Goal: Task Accomplishment & Management: Manage account settings

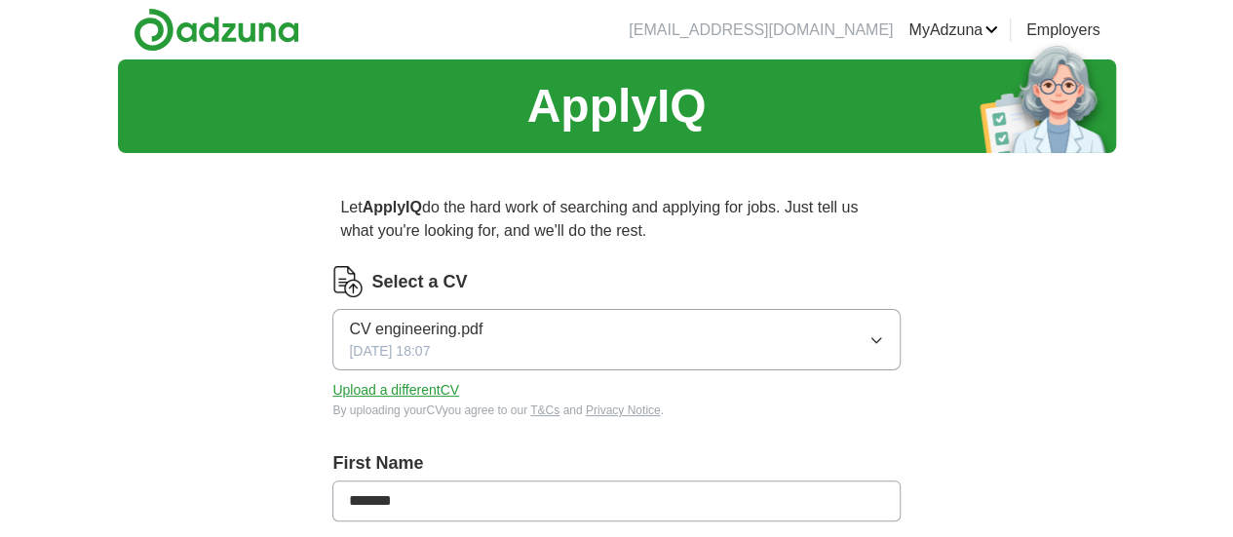
click at [572, 331] on button "CV engineering.pdf [DATE] 18:07" at bounding box center [615, 339] width 567 height 61
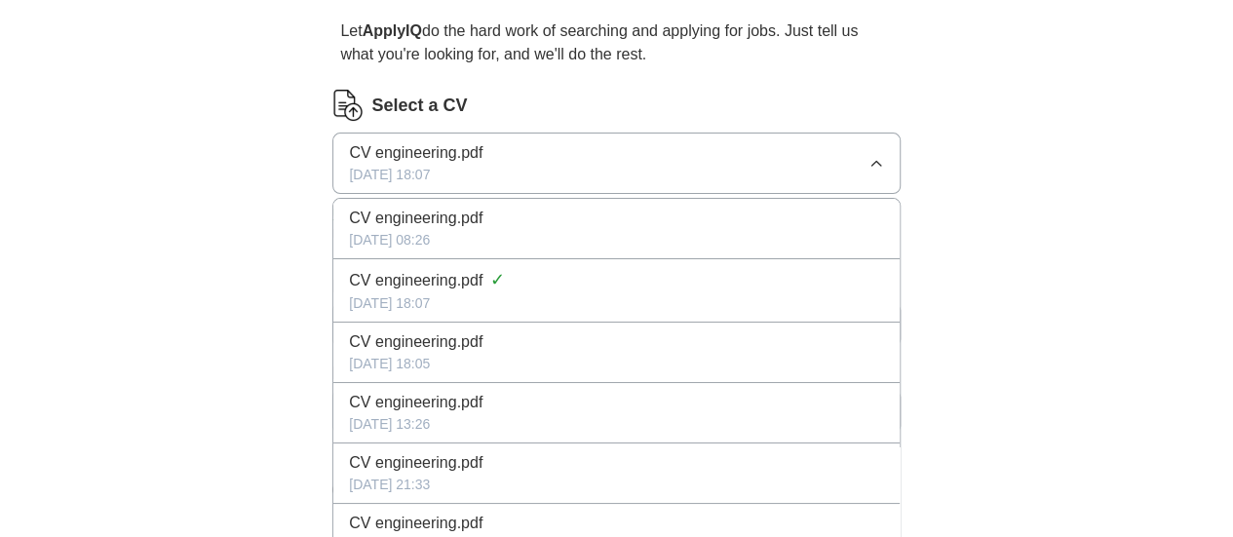
scroll to position [177, 0]
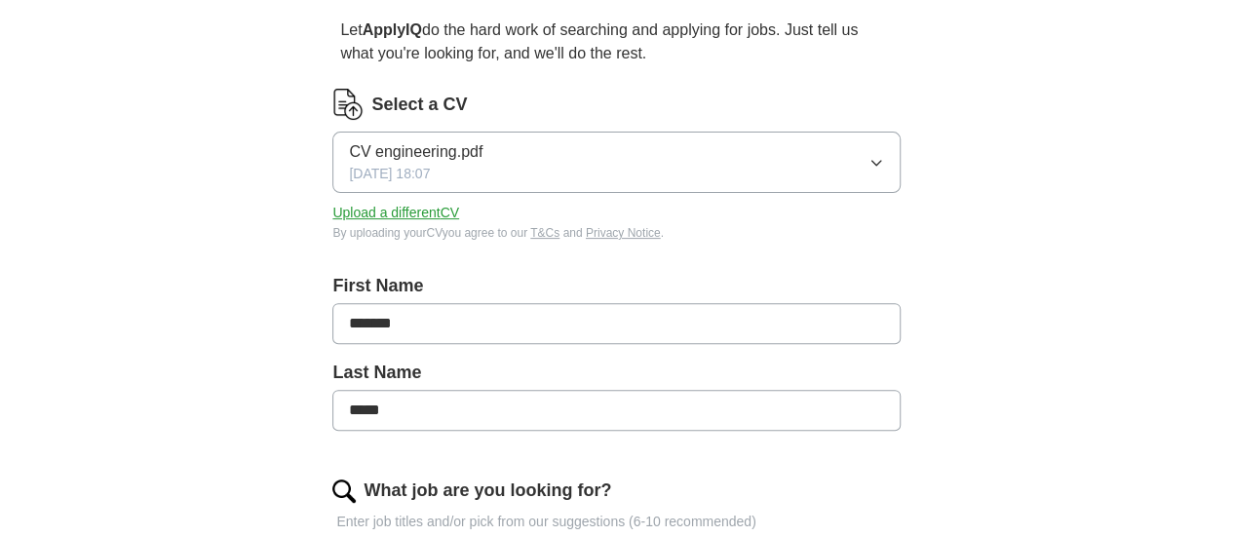
click at [293, 167] on div "ApplyIQ Let ApplyIQ do the hard work of searching and applying for jobs. Just t…" at bounding box center [617, 541] width 998 height 1319
click at [448, 213] on button "Upload a different CV" at bounding box center [395, 213] width 127 height 20
click at [748, 172] on button "CV engineering.pdf [DATE] 09:29" at bounding box center [615, 162] width 567 height 61
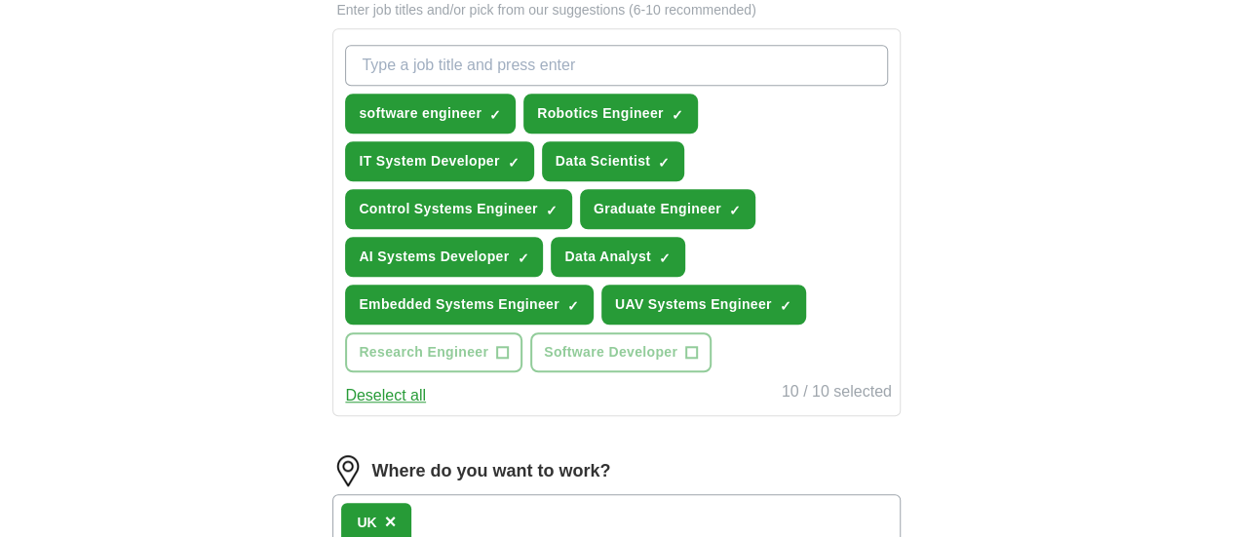
scroll to position [690, 0]
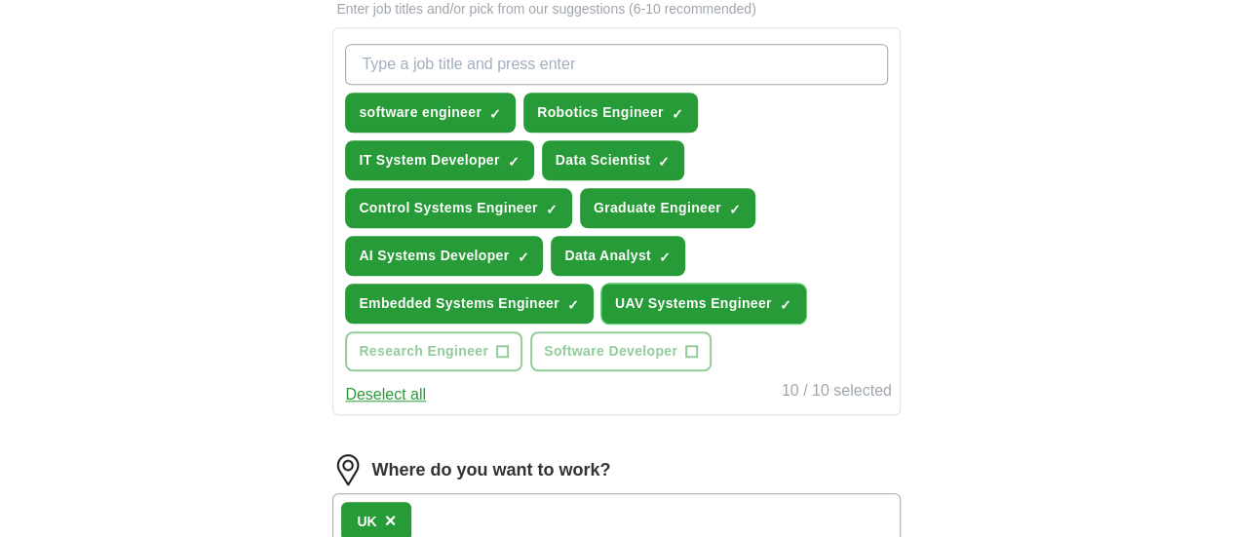
click at [0, 0] on span "×" at bounding box center [0, 0] width 0 height 0
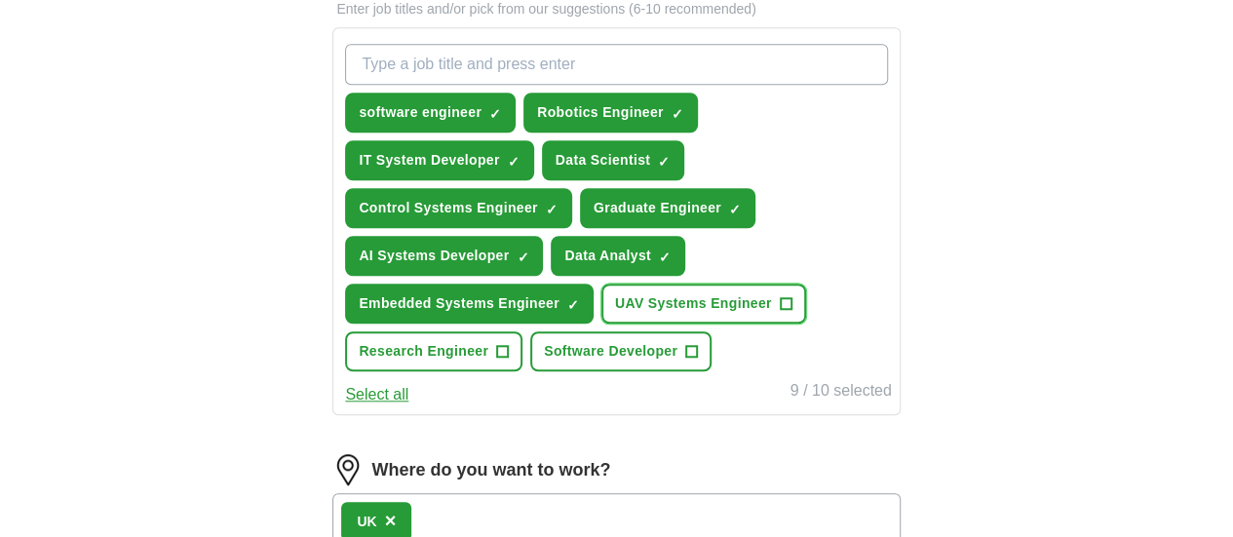
click at [780, 312] on span "+" at bounding box center [786, 304] width 12 height 16
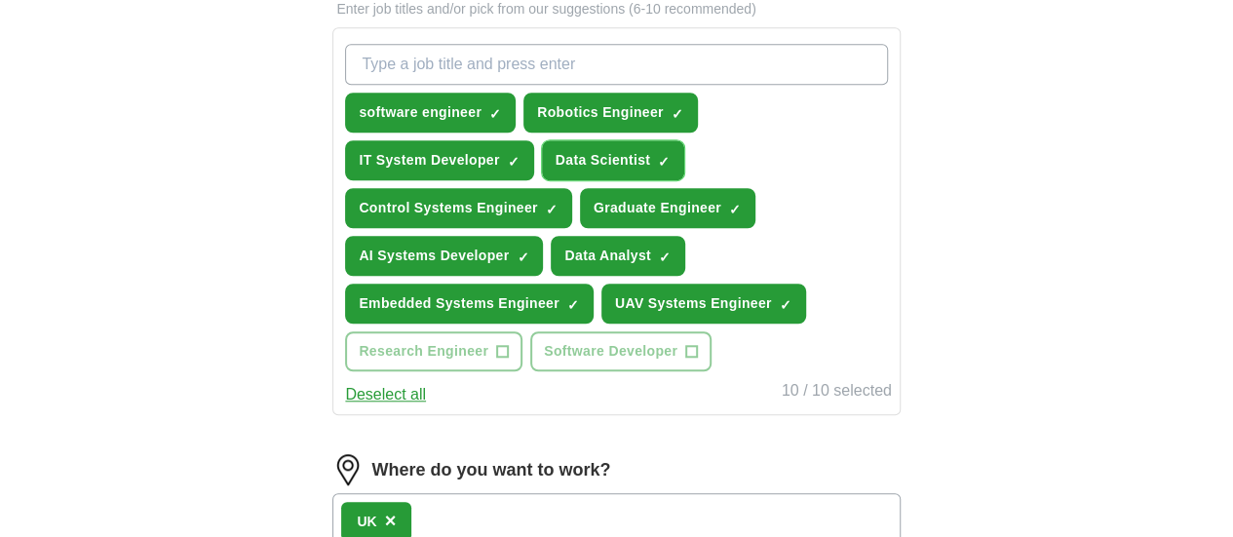
click at [0, 0] on span "×" at bounding box center [0, 0] width 0 height 0
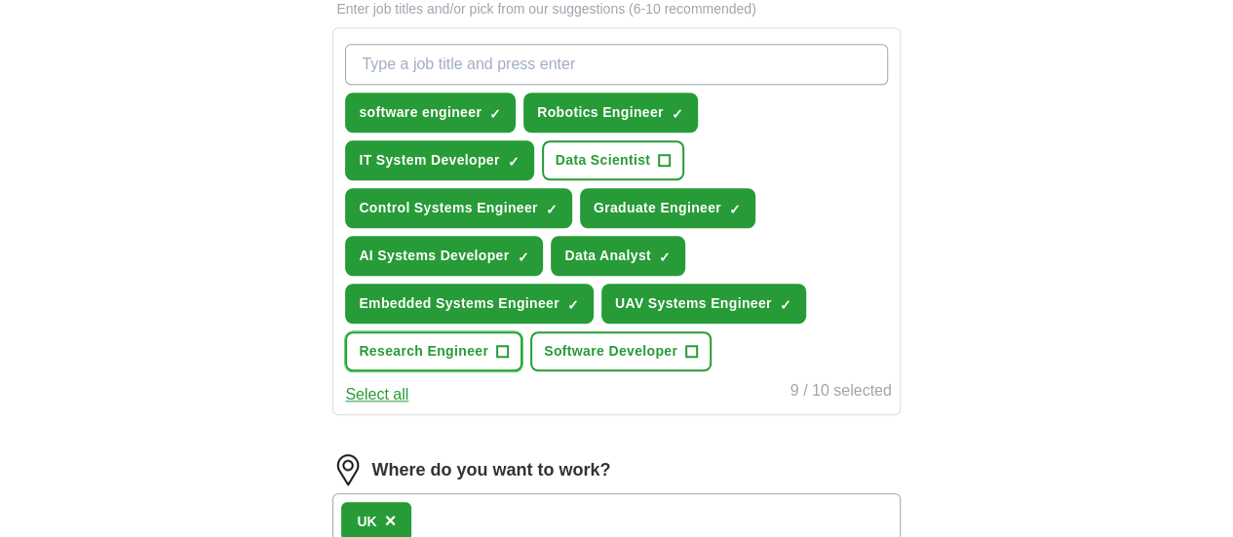
click at [509, 347] on span "+" at bounding box center [503, 352] width 12 height 16
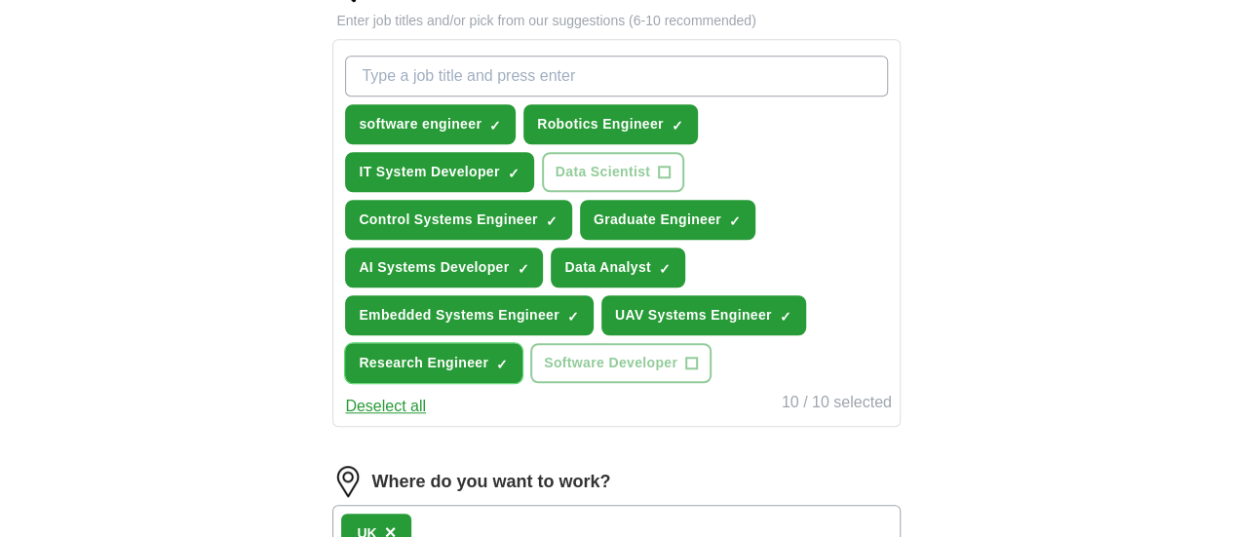
scroll to position [680, 0]
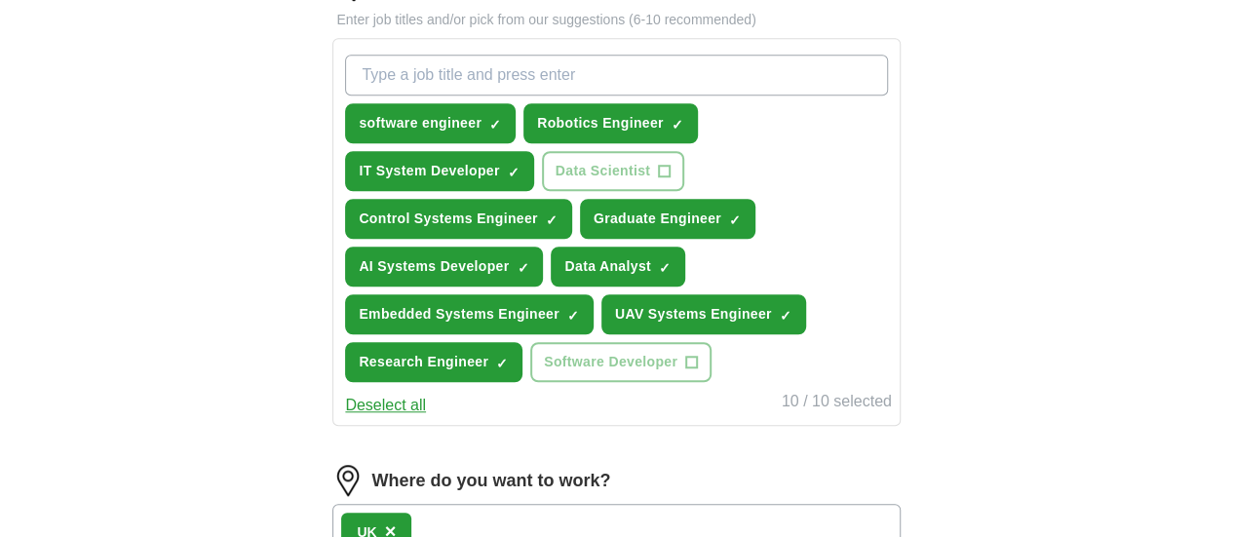
click at [546, 72] on input "What job are you looking for?" at bounding box center [616, 75] width 542 height 41
type input "autonomous sytems engineer"
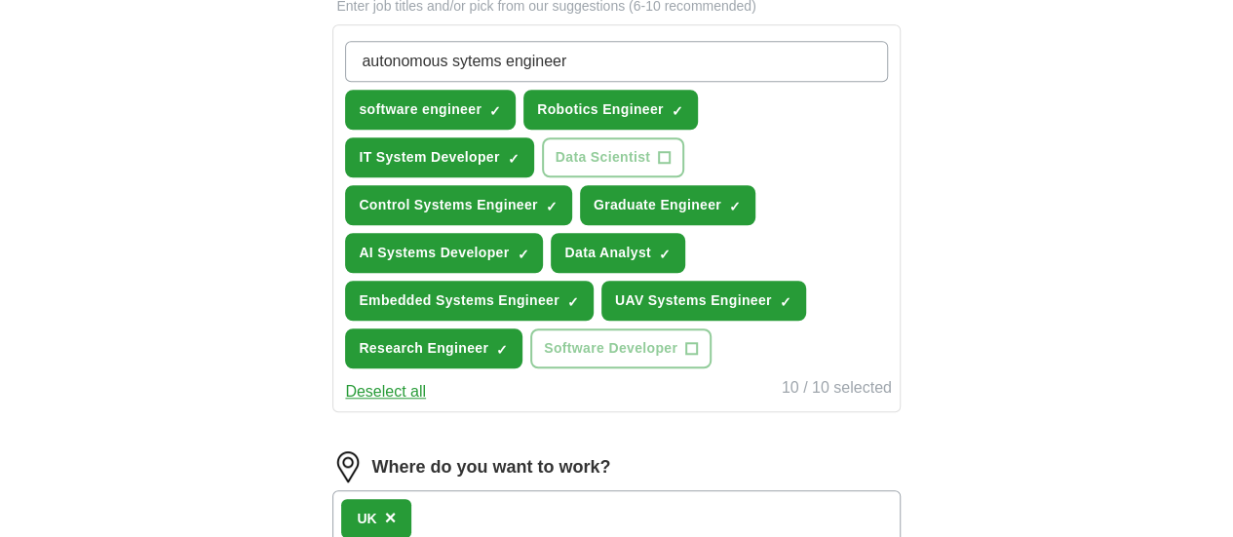
scroll to position [695, 0]
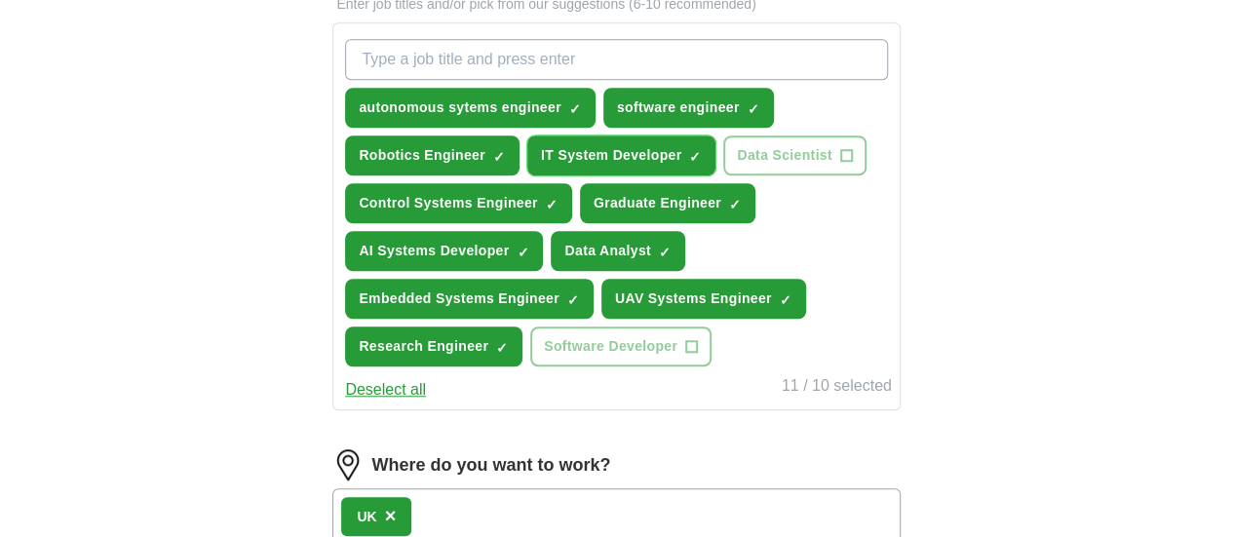
click at [0, 0] on span "×" at bounding box center [0, 0] width 0 height 0
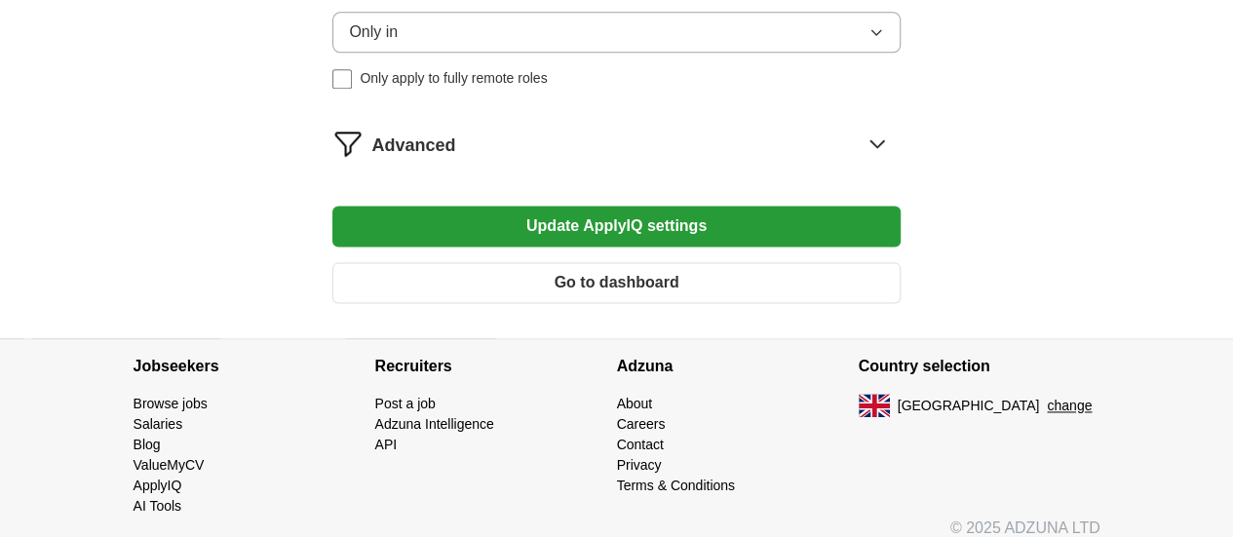
scroll to position [1252, 0]
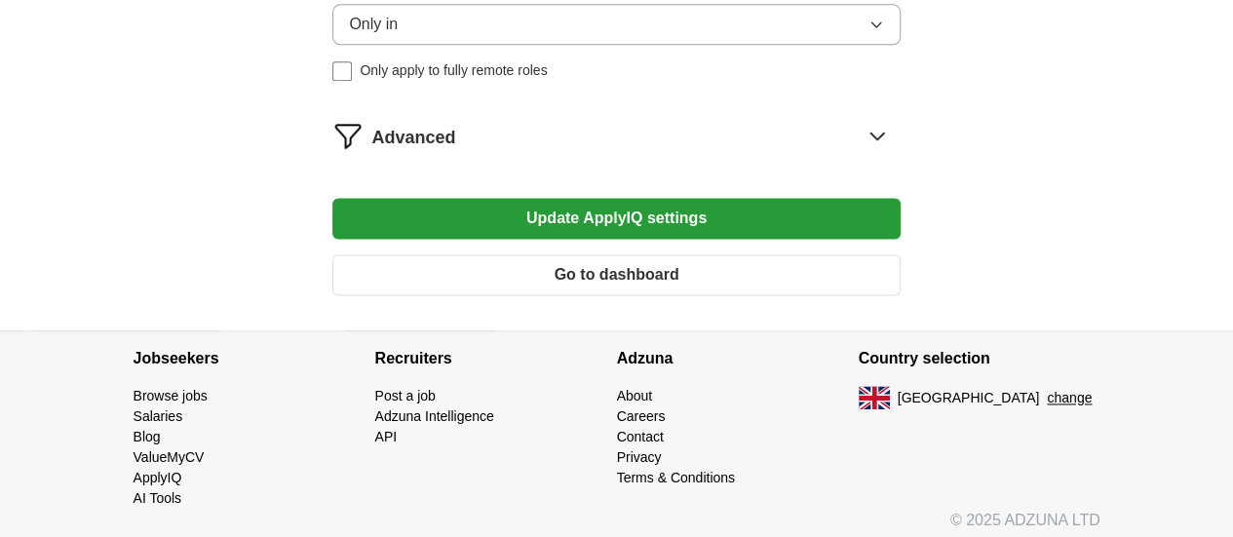
click at [599, 151] on div "Advanced" at bounding box center [635, 135] width 528 height 31
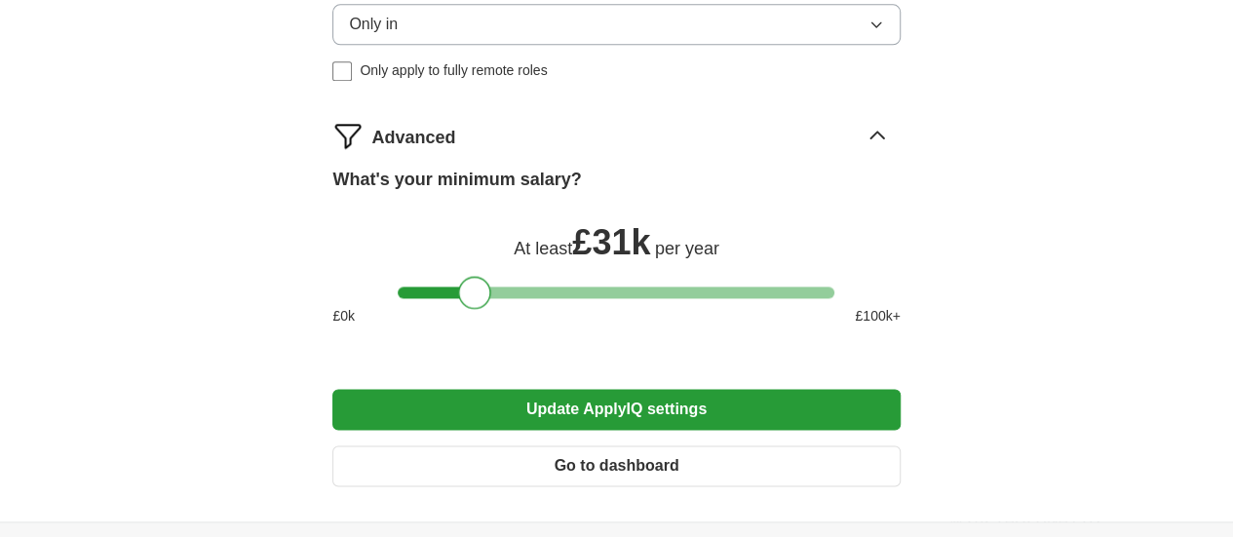
click at [473, 309] on div at bounding box center [474, 292] width 33 height 33
click at [576, 430] on button "Update ApplyIQ settings" at bounding box center [615, 409] width 567 height 41
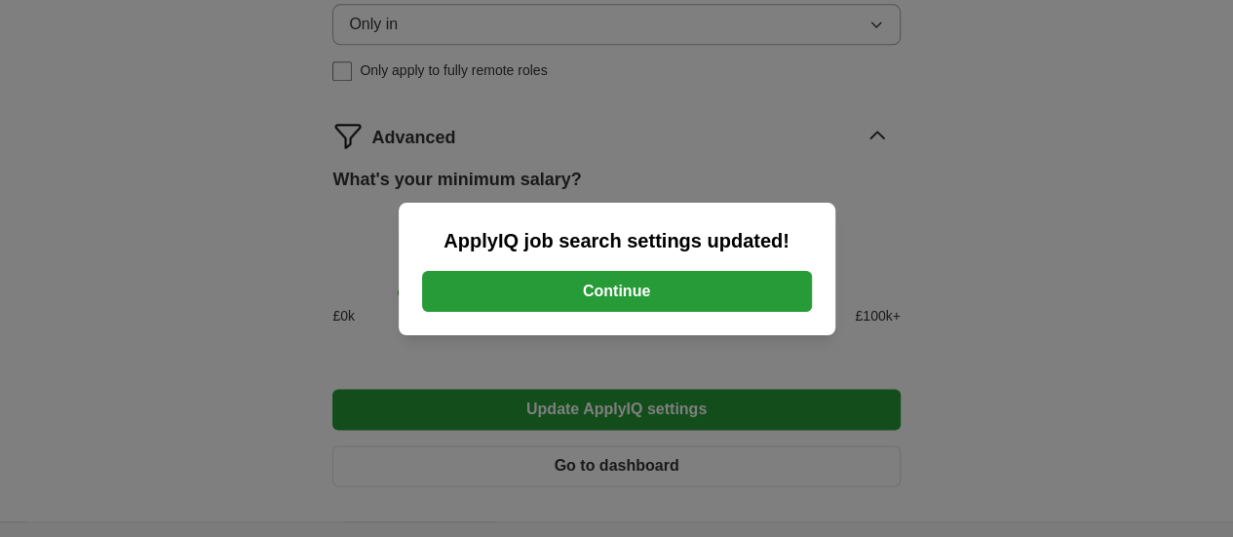
click at [604, 290] on button "Continue" at bounding box center [617, 291] width 390 height 41
